Goal: Information Seeking & Learning: Learn about a topic

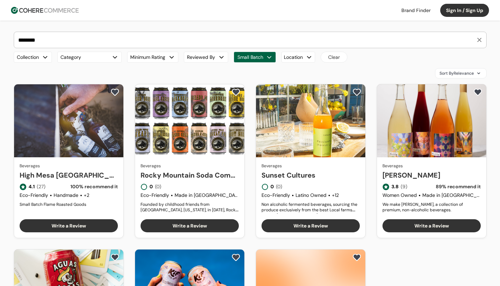
click at [266, 56] on button "Small Batch" at bounding box center [255, 57] width 42 height 11
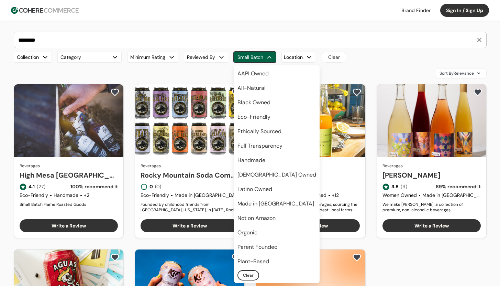
click at [241, 274] on button "Clear" at bounding box center [249, 275] width 22 height 10
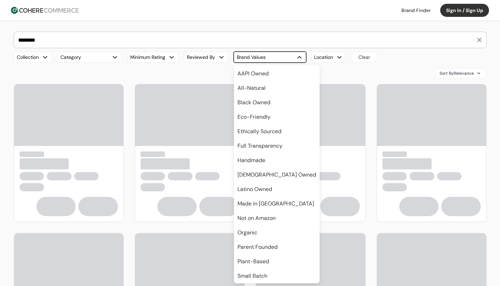
click at [402, 55] on div "Collection Category Minimum Rating Reviewed By Brand Values Location No Options…" at bounding box center [250, 57] width 473 height 11
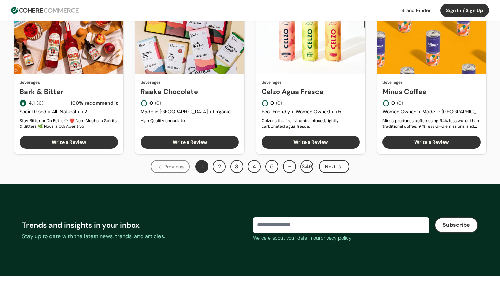
scroll to position [413, 0]
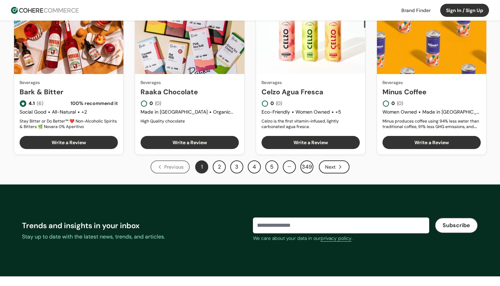
click at [340, 165] on icon "Next" at bounding box center [341, 166] width 2 height 3
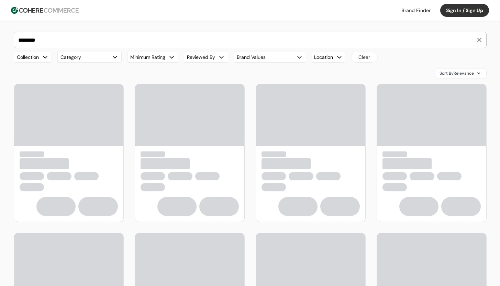
click at [104, 58] on button "Category" at bounding box center [89, 57] width 64 height 11
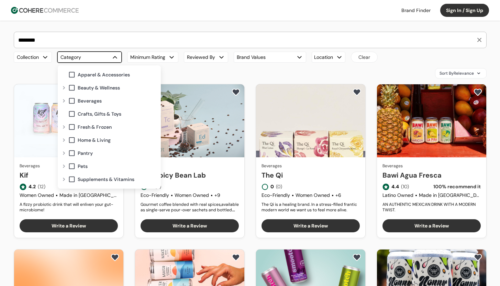
click at [70, 102] on span at bounding box center [72, 101] width 8 height 8
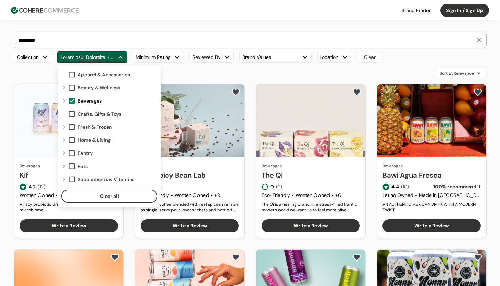
click at [66, 101] on div "Expand" at bounding box center [64, 100] width 8 height 5
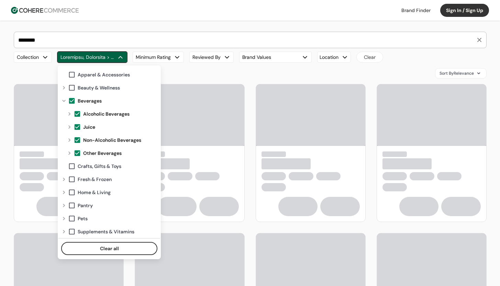
click at [78, 115] on span at bounding box center [78, 114] width 8 height 8
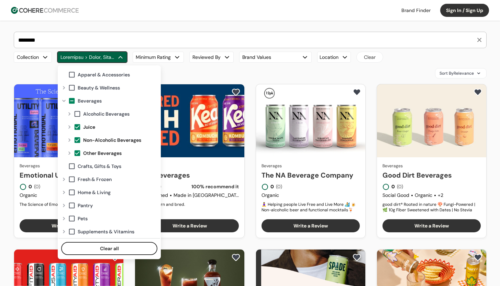
click at [115, 56] on button "button" at bounding box center [92, 57] width 70 height 11
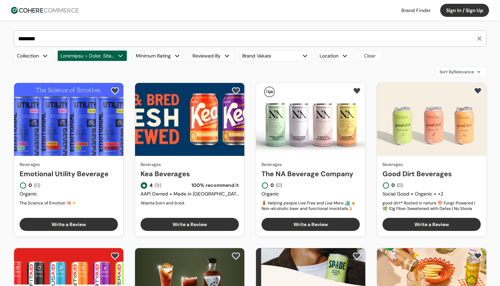
scroll to position [317, 0]
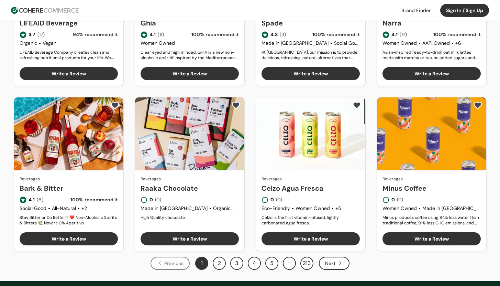
click at [216, 263] on button "2" at bounding box center [219, 262] width 13 height 13
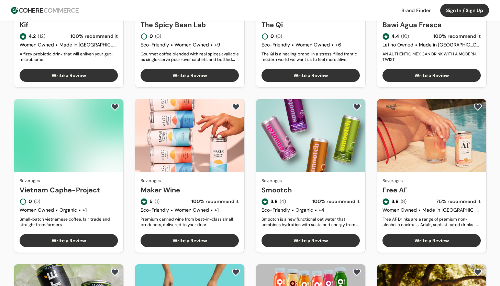
scroll to position [147, 0]
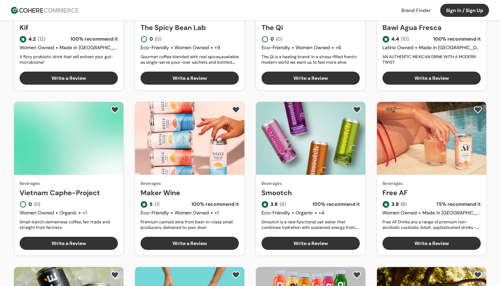
click at [195, 187] on link "Maker Wine" at bounding box center [190, 192] width 98 height 10
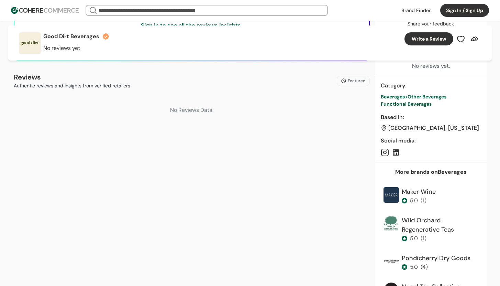
scroll to position [202, 0]
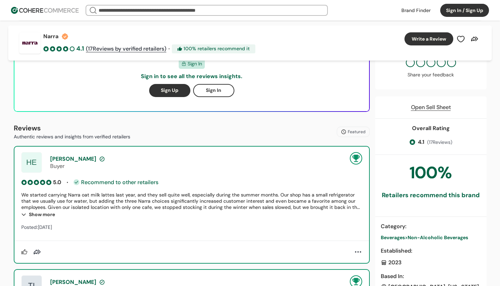
scroll to position [231, 0]
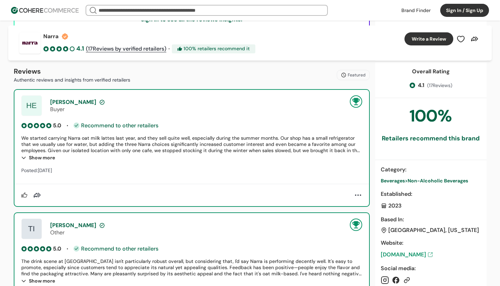
click at [418, 255] on link "www.drinknarra.com" at bounding box center [431, 254] width 100 height 8
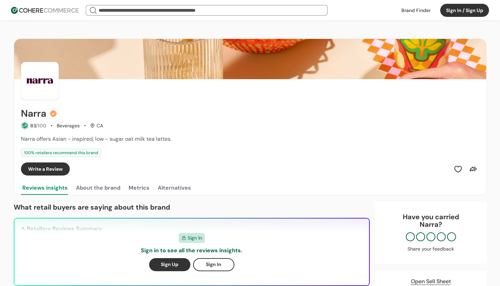
scroll to position [240, 0]
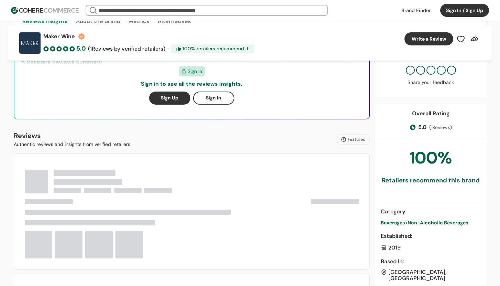
scroll to position [327, 0]
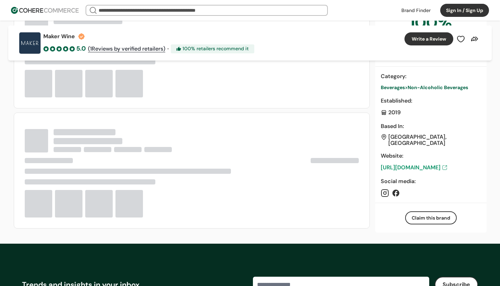
click at [425, 170] on link "https://www.makerwine.com/" at bounding box center [431, 167] width 100 height 8
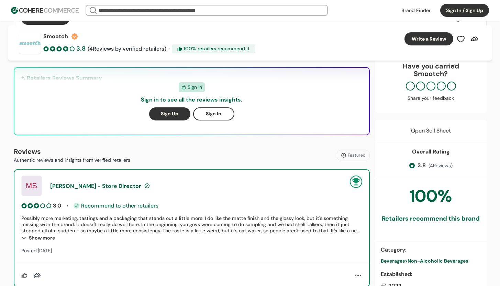
scroll to position [224, 0]
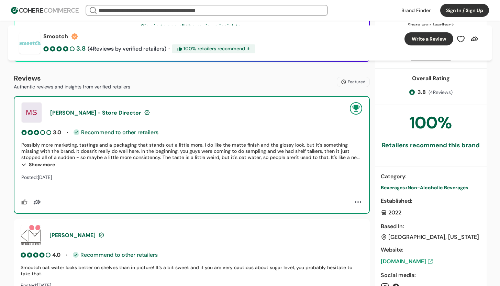
click at [416, 261] on link "[DOMAIN_NAME]" at bounding box center [431, 261] width 100 height 8
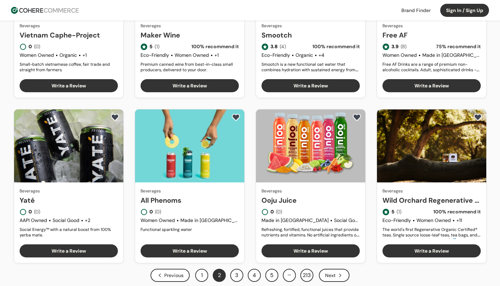
scroll to position [367, 0]
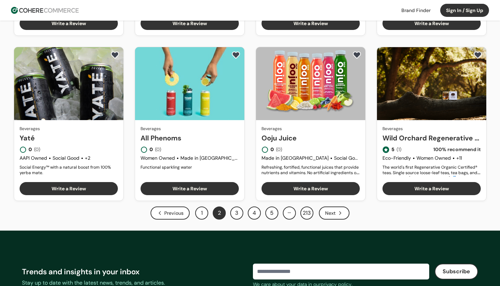
click at [239, 211] on button "3" at bounding box center [236, 212] width 13 height 13
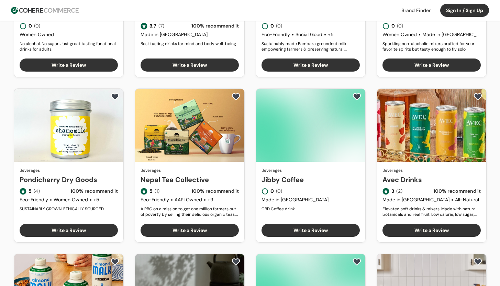
scroll to position [386, 0]
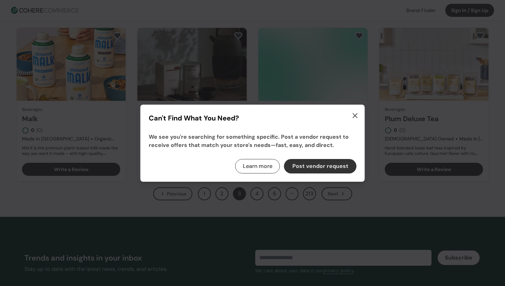
click at [353, 114] on icon "button" at bounding box center [355, 115] width 8 height 8
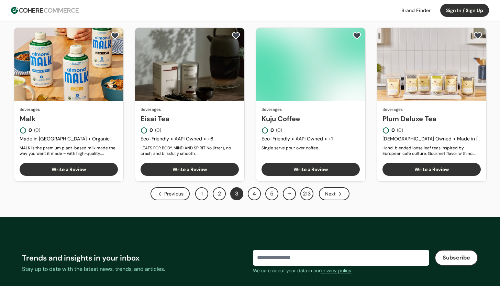
click at [341, 198] on div "Next" at bounding box center [334, 193] width 31 height 13
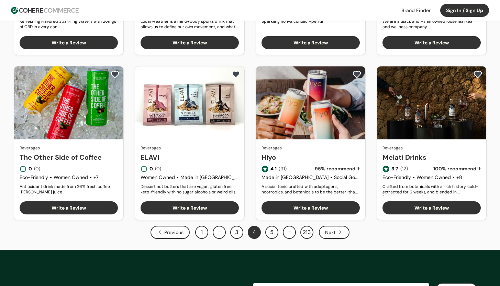
scroll to position [366, 0]
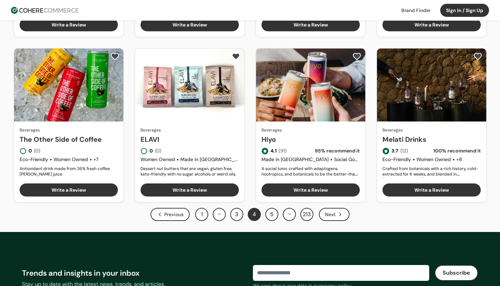
click at [274, 214] on button "5" at bounding box center [271, 214] width 13 height 13
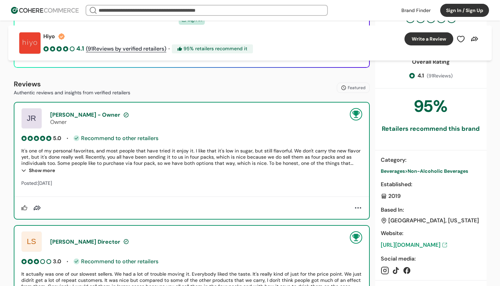
scroll to position [264, 0]
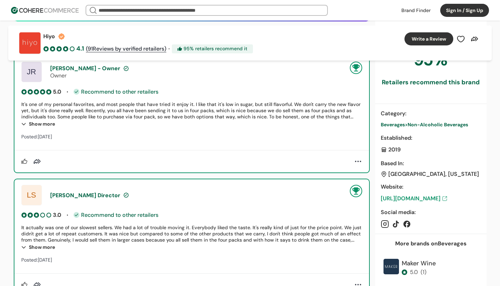
click at [432, 202] on link "https://drinkhiyo.com/" at bounding box center [431, 198] width 100 height 8
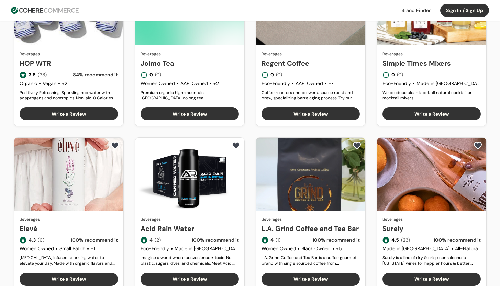
scroll to position [503, 0]
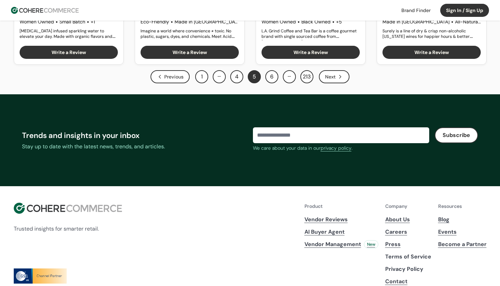
click at [274, 72] on button "6" at bounding box center [271, 76] width 13 height 13
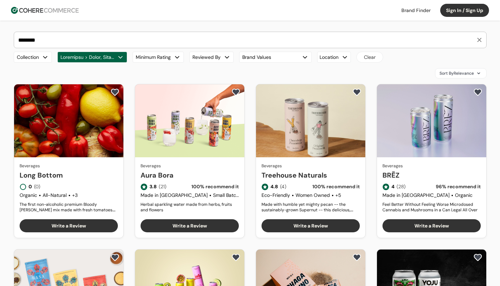
scroll to position [329, 0]
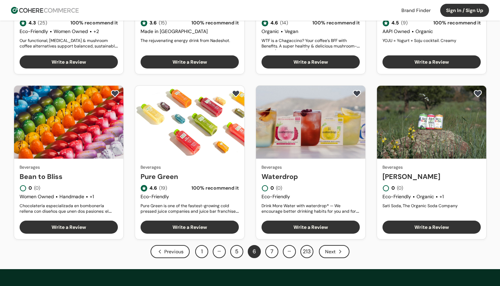
click at [279, 253] on div "1 … 5 6 7 … 213" at bounding box center [254, 251] width 118 height 13
click at [277, 252] on button "7" at bounding box center [271, 251] width 13 height 13
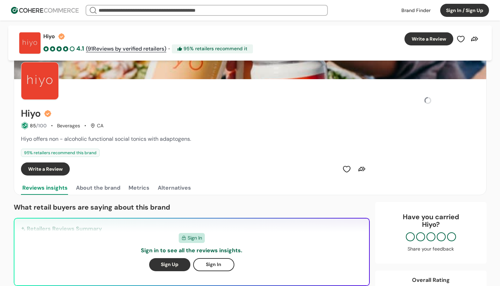
scroll to position [264, 0]
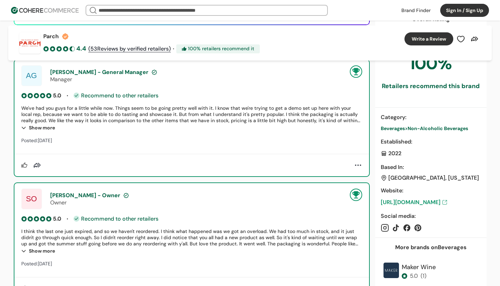
scroll to position [311, 0]
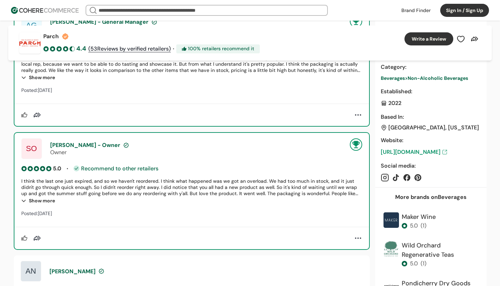
click at [426, 151] on link "[URL][DOMAIN_NAME]" at bounding box center [431, 152] width 100 height 8
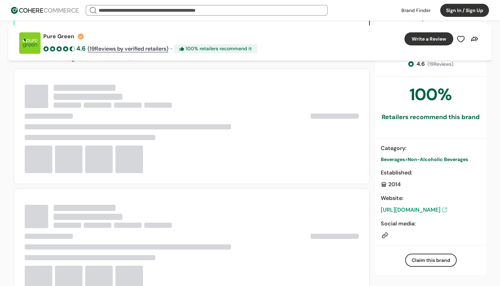
scroll to position [327, 0]
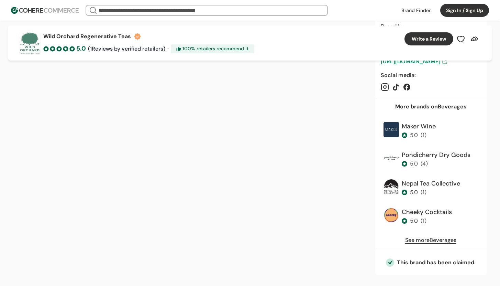
scroll to position [266, 0]
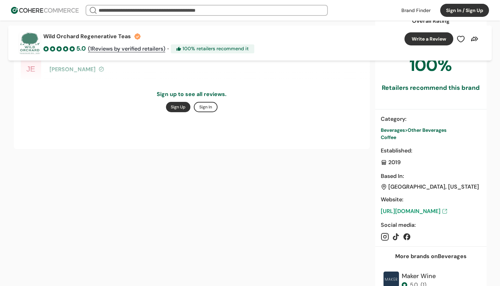
click at [432, 214] on link "[URL][DOMAIN_NAME]" at bounding box center [431, 211] width 100 height 8
